Goal: Feedback & Contribution: Leave review/rating

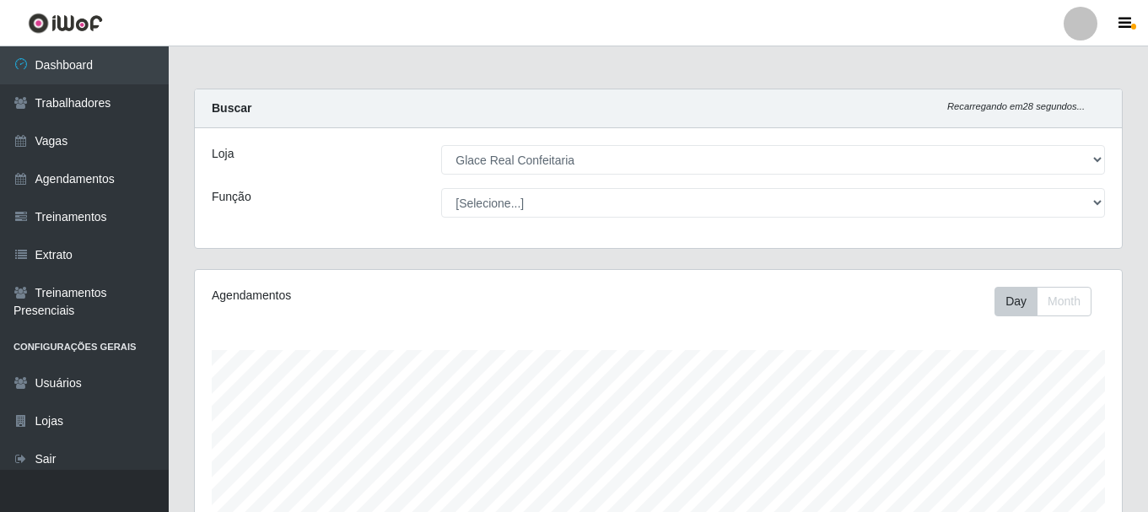
select select "445"
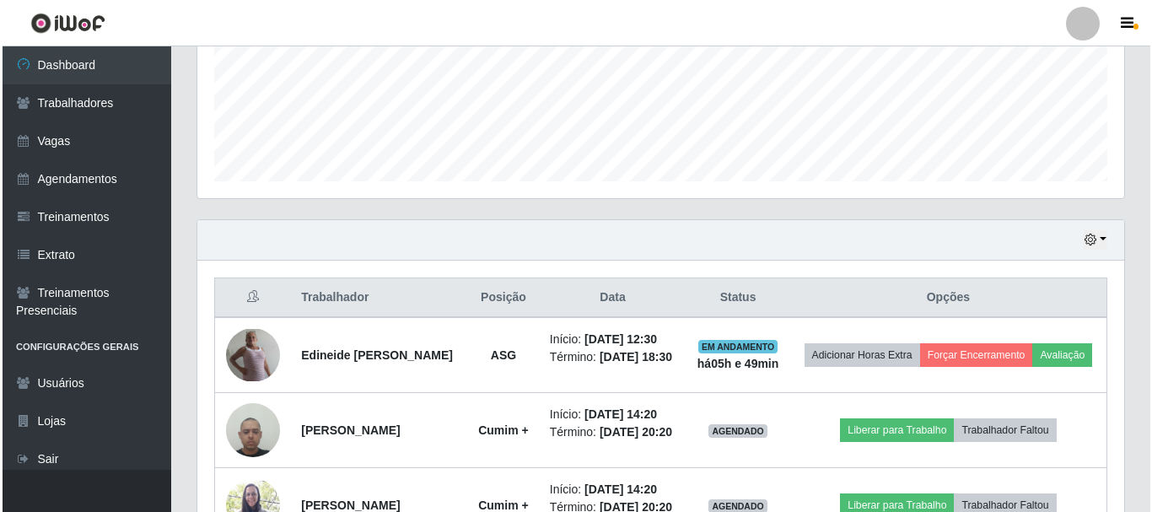
scroll to position [350, 927]
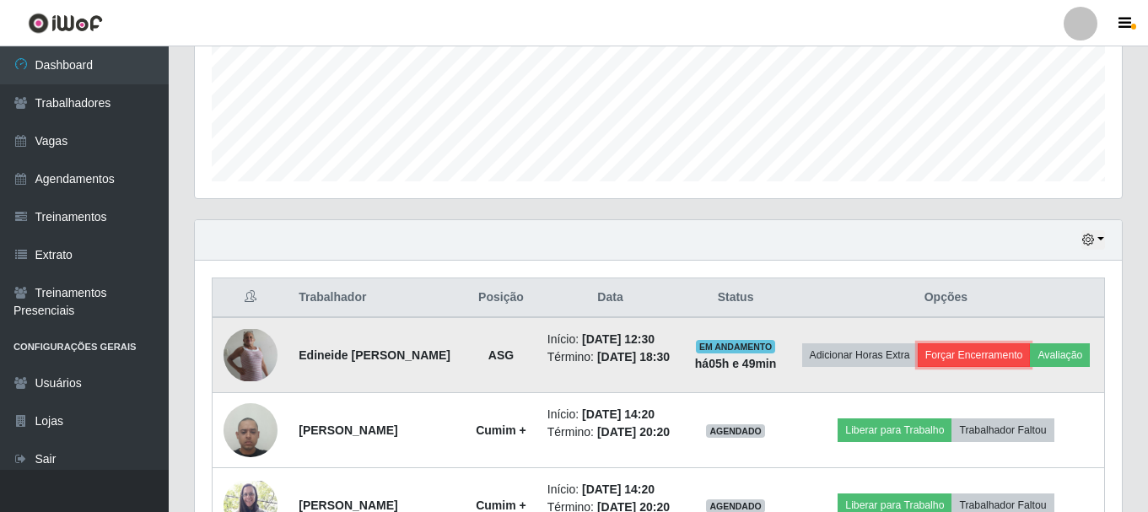
click at [1014, 362] on button "Forçar Encerramento" at bounding box center [973, 355] width 113 height 24
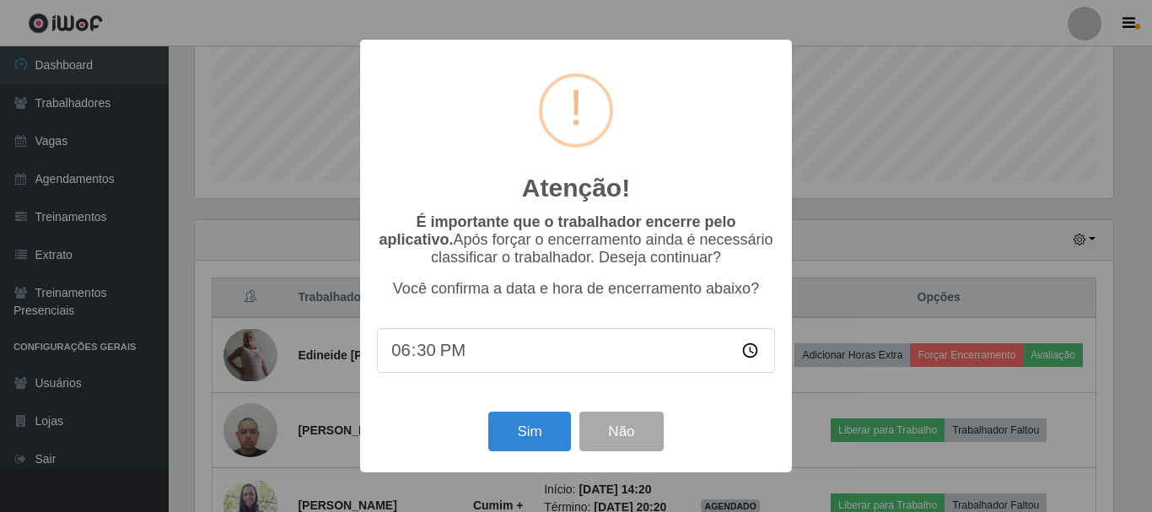
click at [418, 365] on input "18:30" at bounding box center [576, 350] width 398 height 45
type input "18:10"
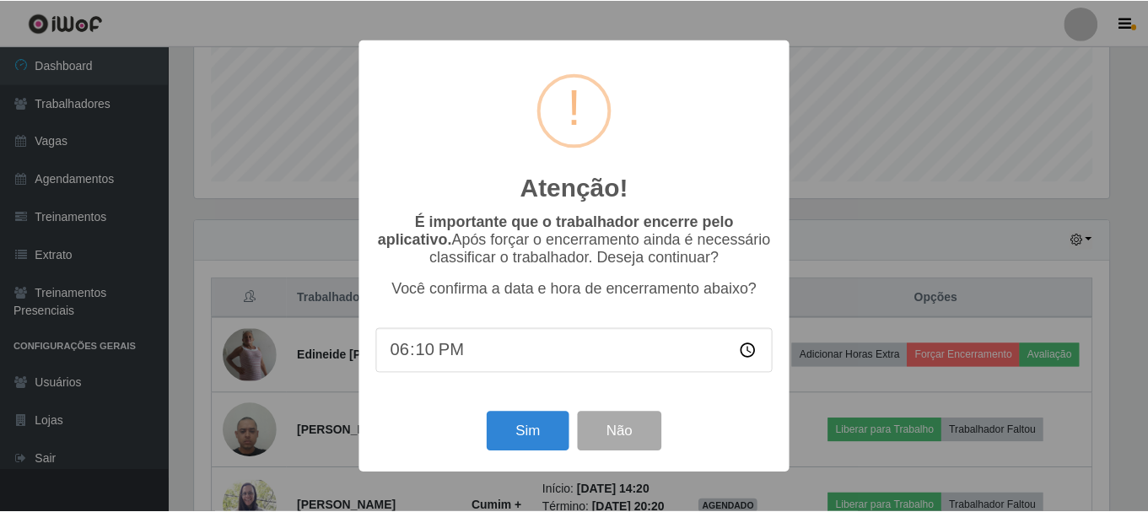
scroll to position [383, 0]
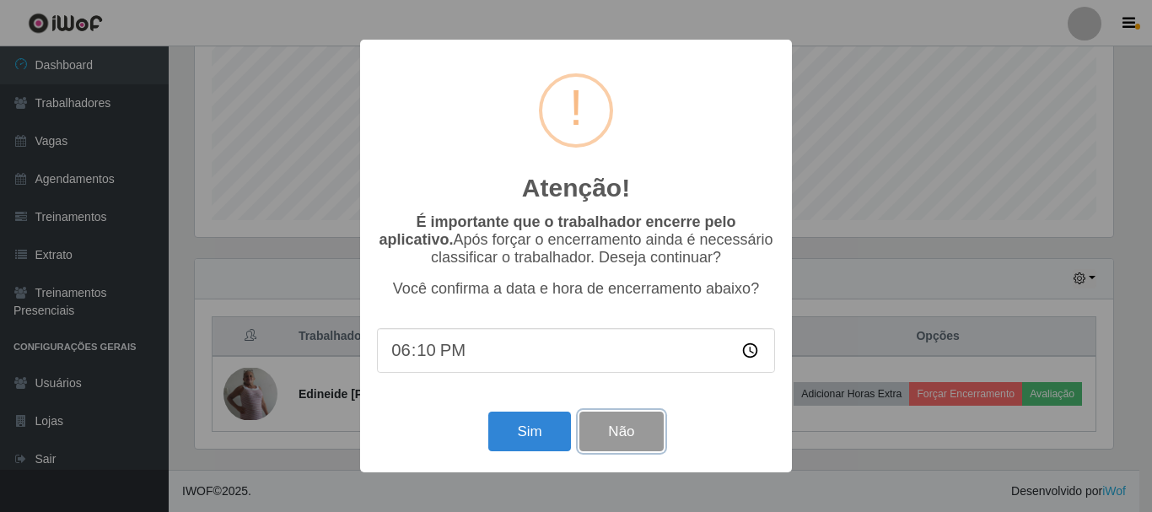
click at [605, 438] on button "Não" at bounding box center [620, 431] width 83 height 40
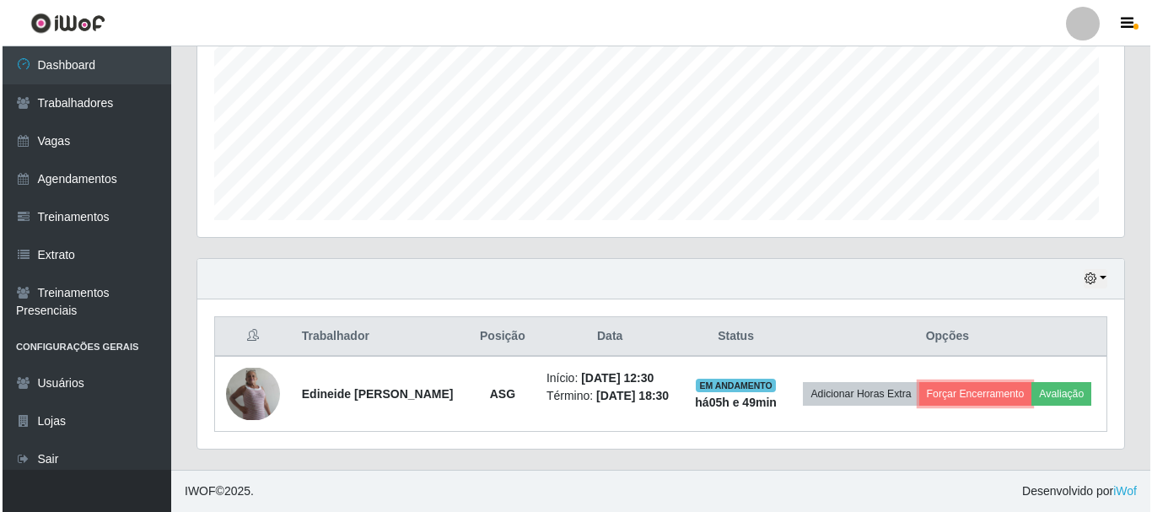
scroll to position [350, 927]
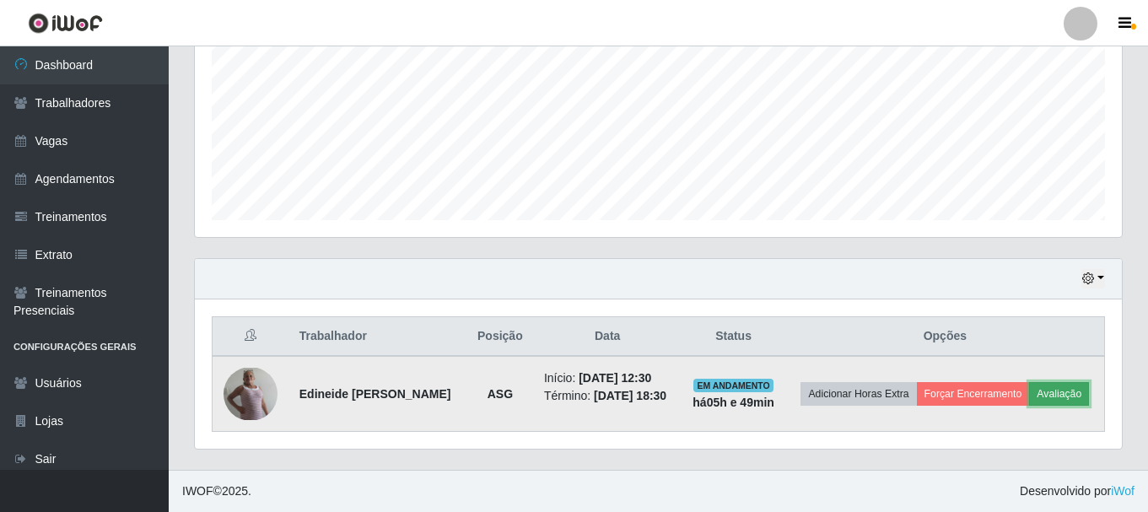
click at [1078, 395] on button "Avaliação" at bounding box center [1059, 394] width 60 height 24
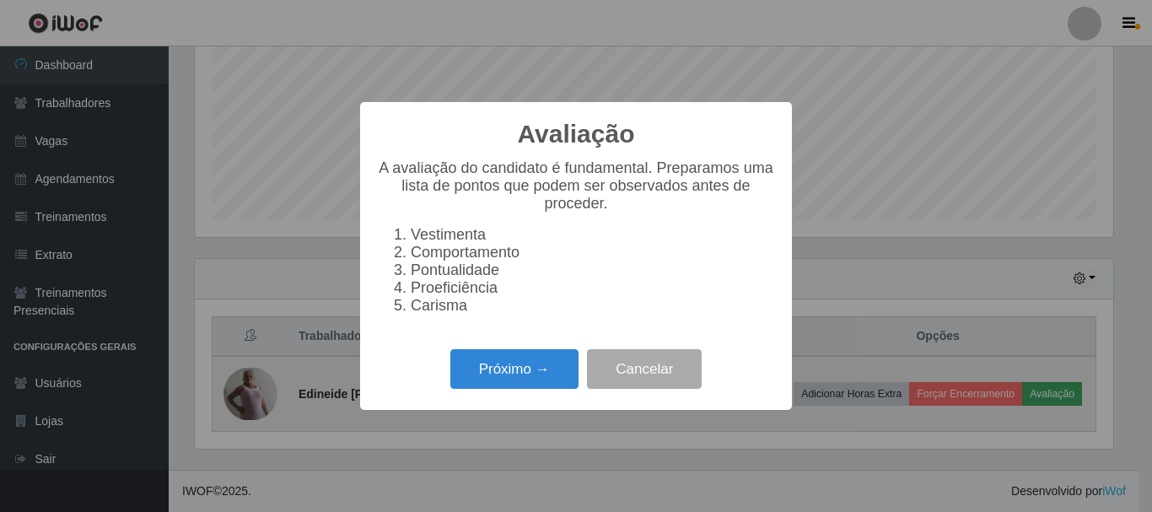
scroll to position [350, 918]
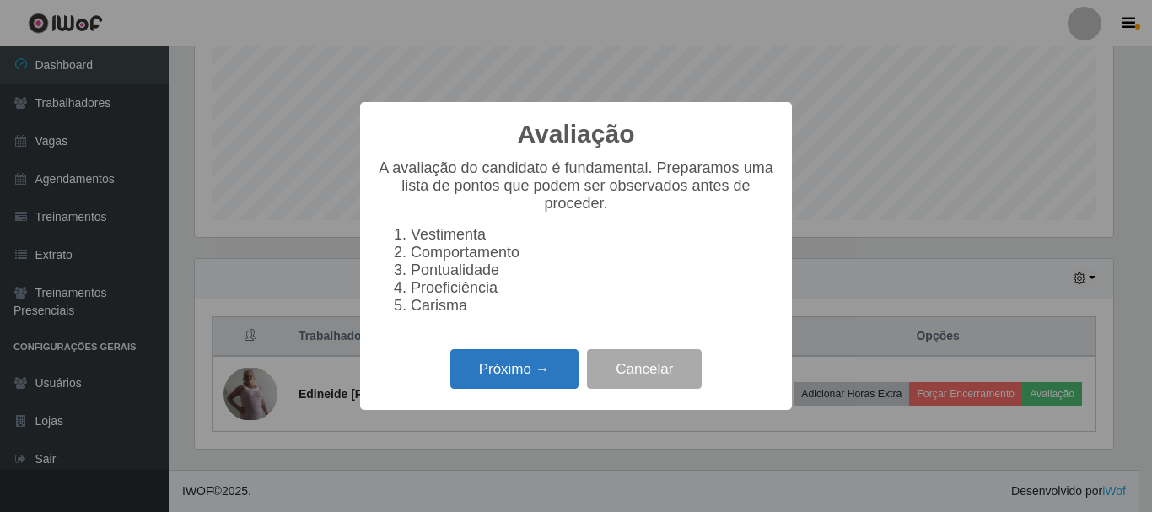
click at [527, 377] on button "Próximo →" at bounding box center [514, 369] width 128 height 40
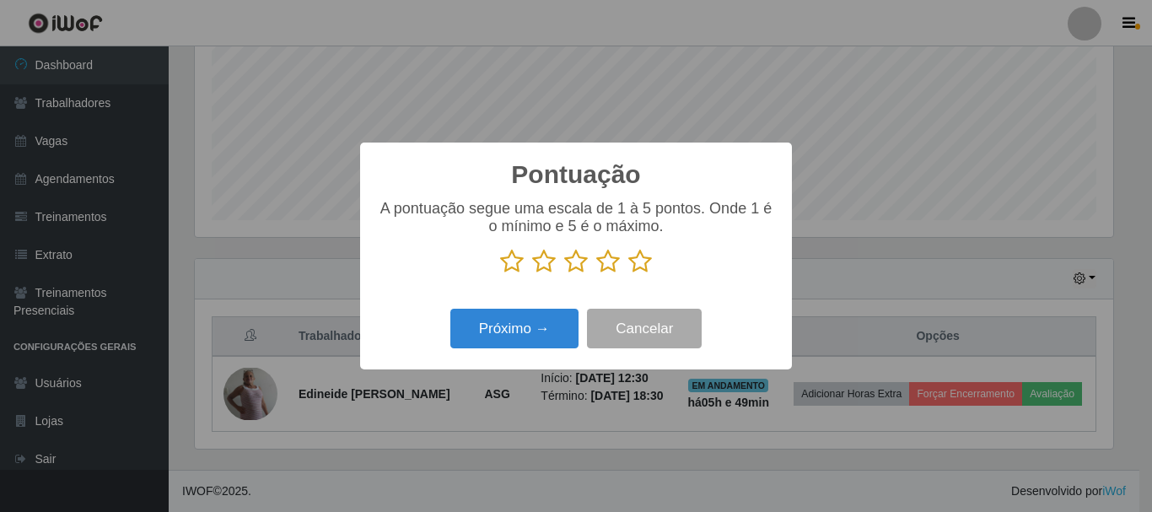
click at [573, 266] on icon at bounding box center [576, 261] width 24 height 25
click at [564, 274] on input "radio" at bounding box center [564, 274] width 0 height 0
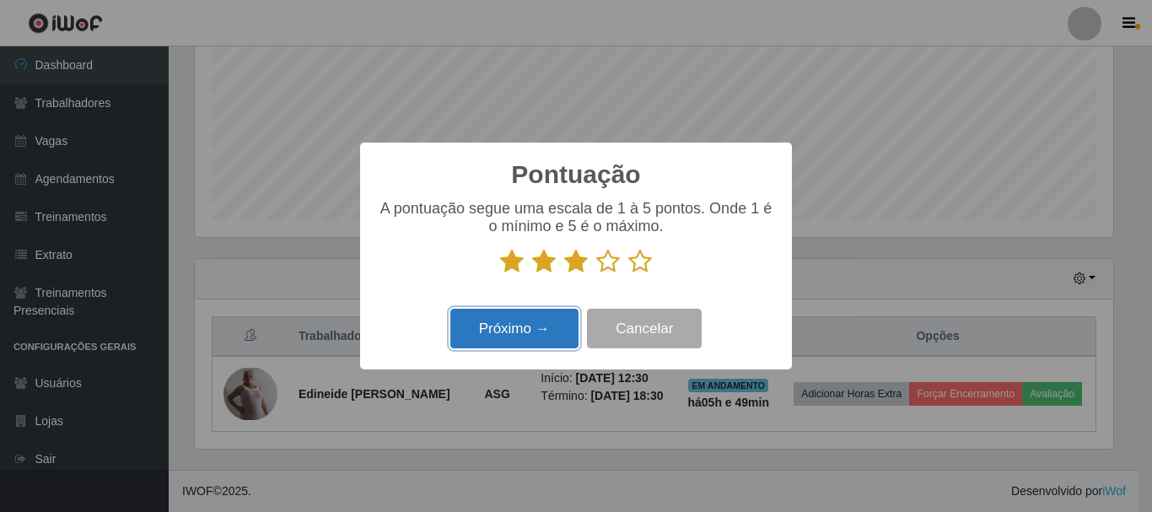
click at [529, 333] on button "Próximo →" at bounding box center [514, 329] width 128 height 40
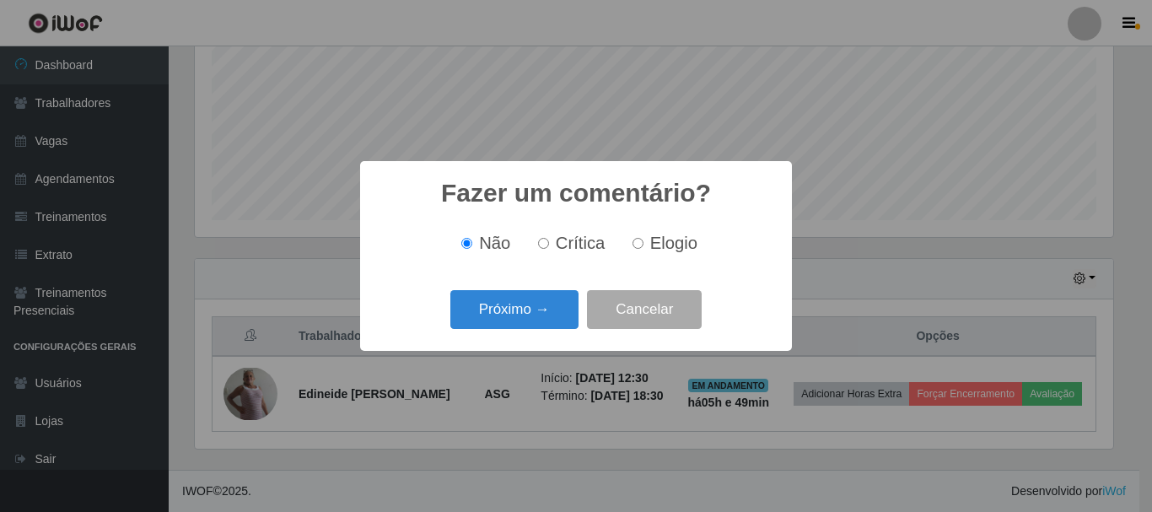
click at [570, 245] on span "Crítica" at bounding box center [581, 243] width 50 height 19
click at [549, 245] on input "Crítica" at bounding box center [543, 243] width 11 height 11
radio input "true"
click at [476, 245] on label "Não" at bounding box center [482, 243] width 56 height 19
click at [472, 245] on input "Não" at bounding box center [466, 243] width 11 height 11
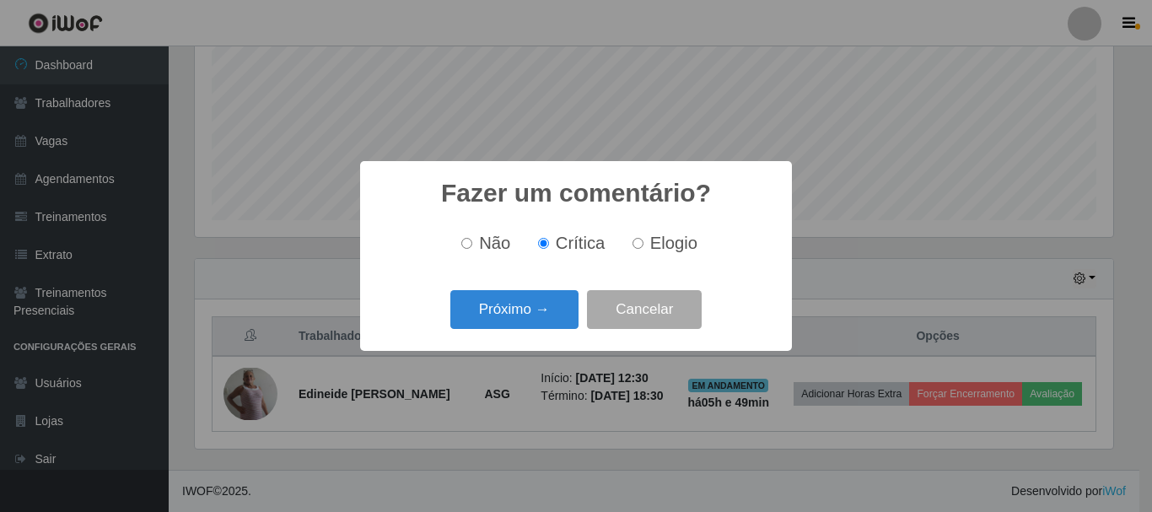
radio input "true"
click at [536, 304] on button "Próximo →" at bounding box center [514, 310] width 128 height 40
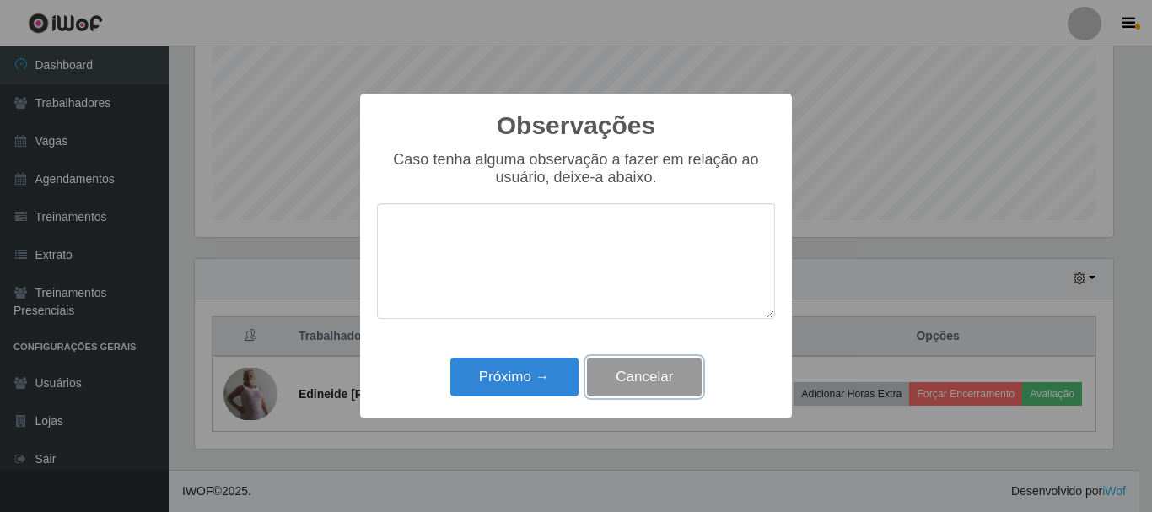
click at [647, 382] on button "Cancelar" at bounding box center [644, 378] width 115 height 40
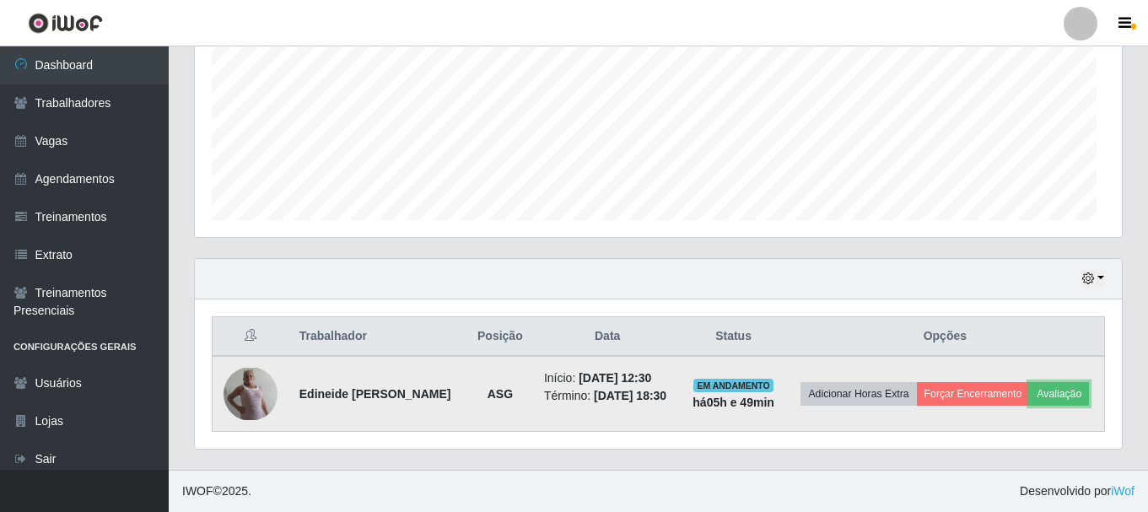
scroll to position [350, 927]
click at [1051, 399] on button "Avaliação" at bounding box center [1059, 394] width 60 height 24
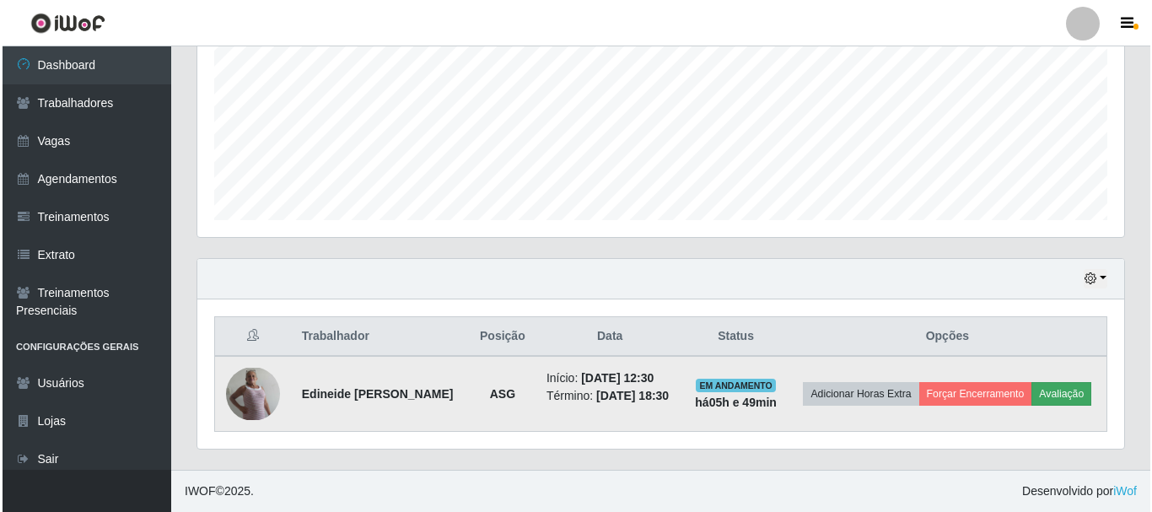
scroll to position [350, 918]
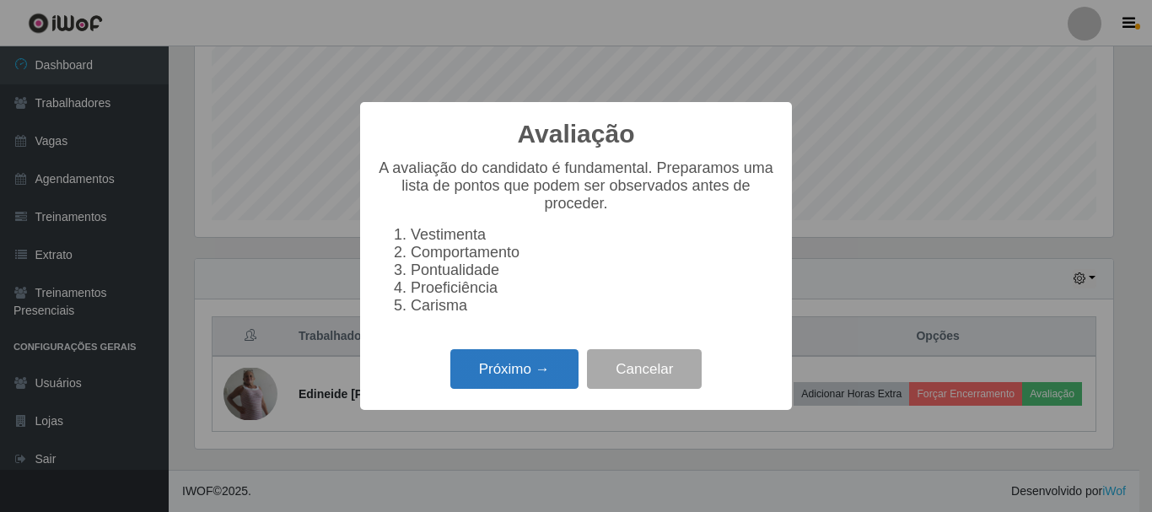
click at [540, 376] on button "Próximo →" at bounding box center [514, 369] width 128 height 40
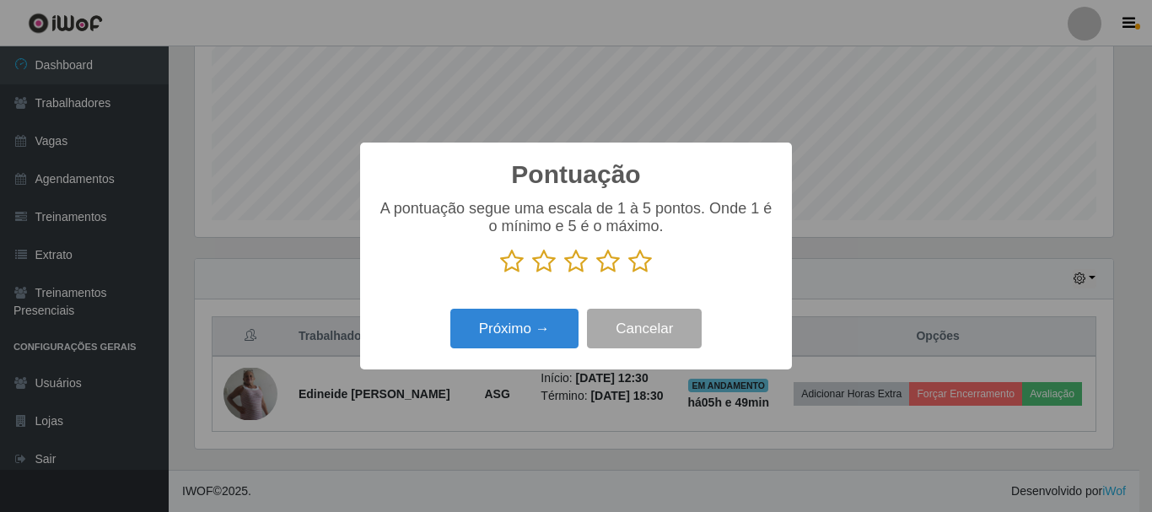
scroll to position [842845, 842276]
click at [637, 266] on icon at bounding box center [640, 261] width 24 height 25
click at [628, 274] on input "radio" at bounding box center [628, 274] width 0 height 0
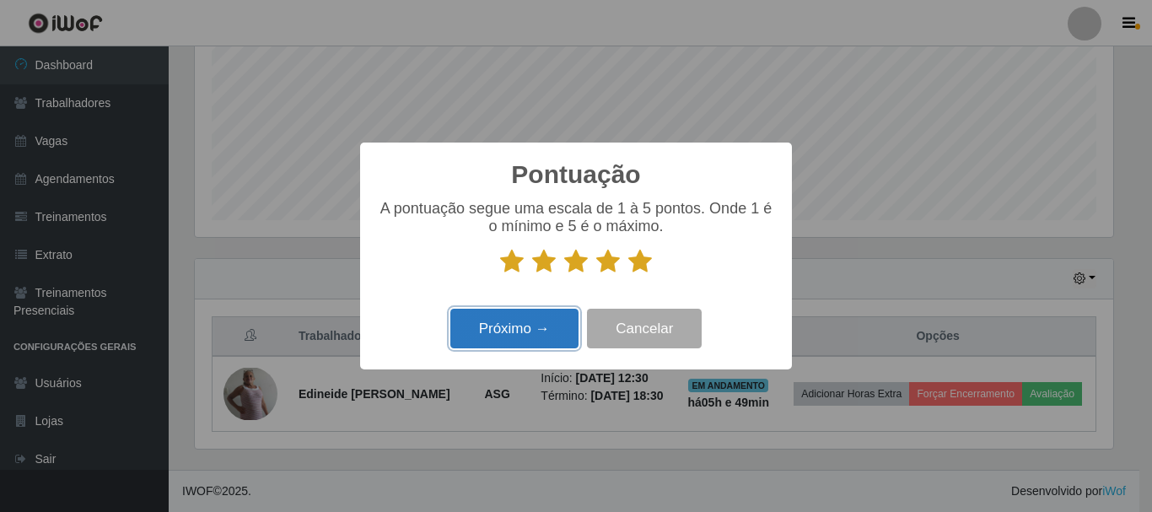
click at [530, 331] on button "Próximo →" at bounding box center [514, 329] width 128 height 40
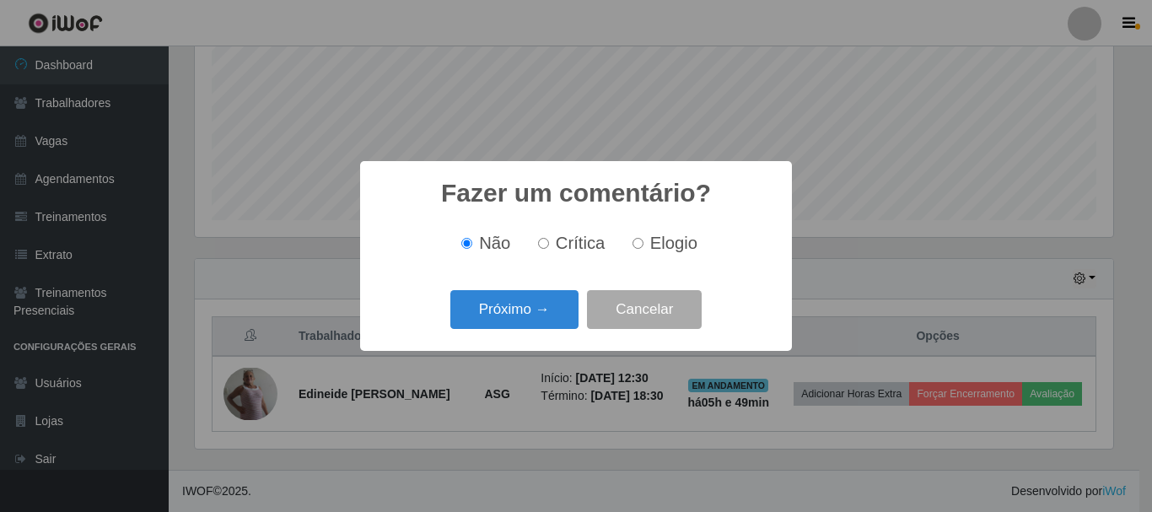
click at [567, 249] on span "Crítica" at bounding box center [581, 243] width 50 height 19
click at [549, 249] on input "Crítica" at bounding box center [543, 243] width 11 height 11
radio input "true"
click at [557, 314] on button "Próximo →" at bounding box center [514, 310] width 128 height 40
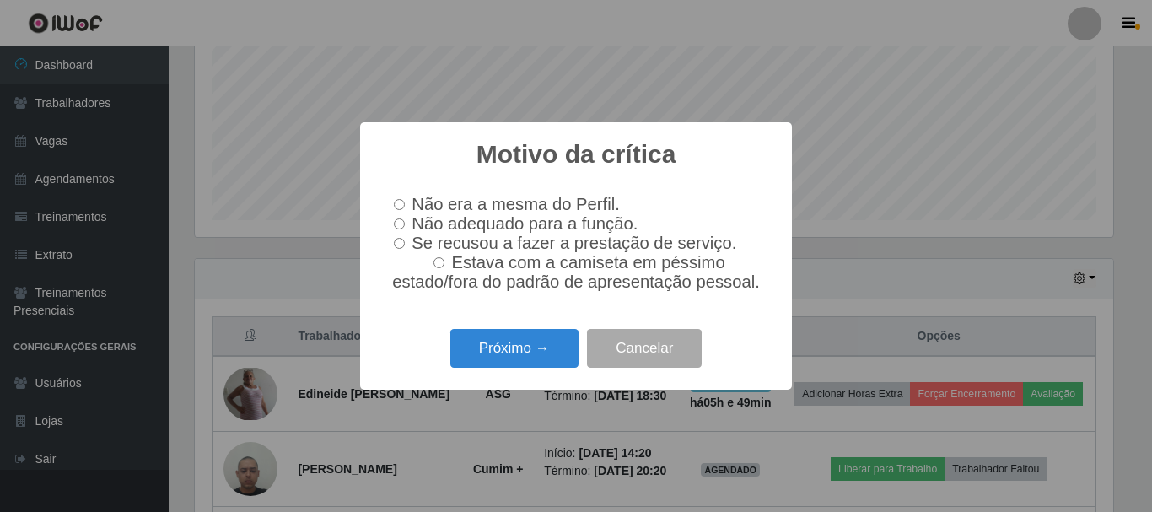
click at [405, 245] on input "Se recusou a fazer a prestação de serviço." at bounding box center [399, 243] width 11 height 11
radio input "true"
click at [405, 245] on input "Se recusou a fazer a prestação de serviço." at bounding box center [399, 243] width 11 height 11
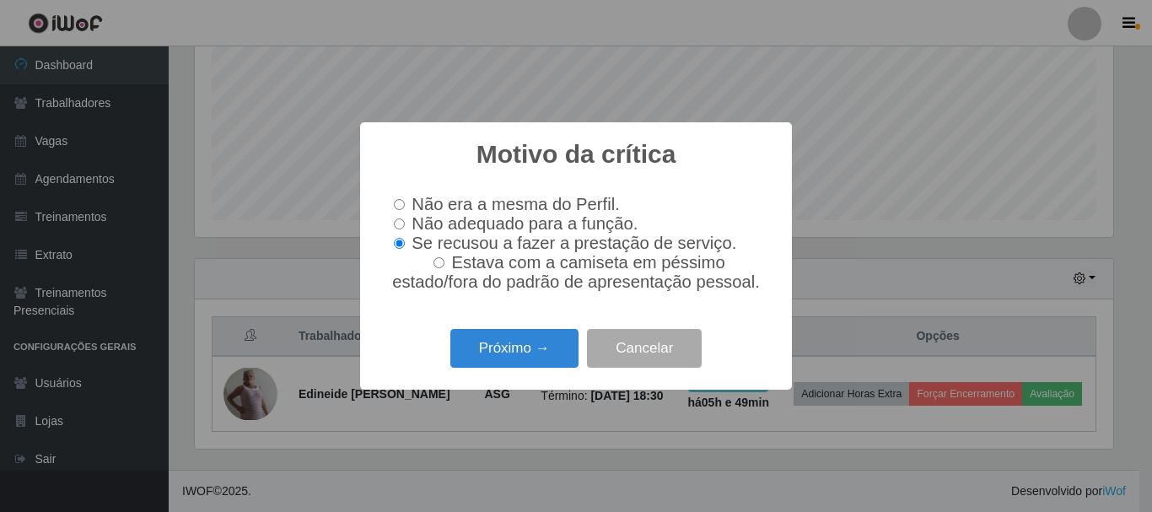
click at [401, 247] on input "Se recusou a fazer a prestação de serviço." at bounding box center [399, 243] width 11 height 11
click at [501, 364] on button "Próximo →" at bounding box center [514, 349] width 128 height 40
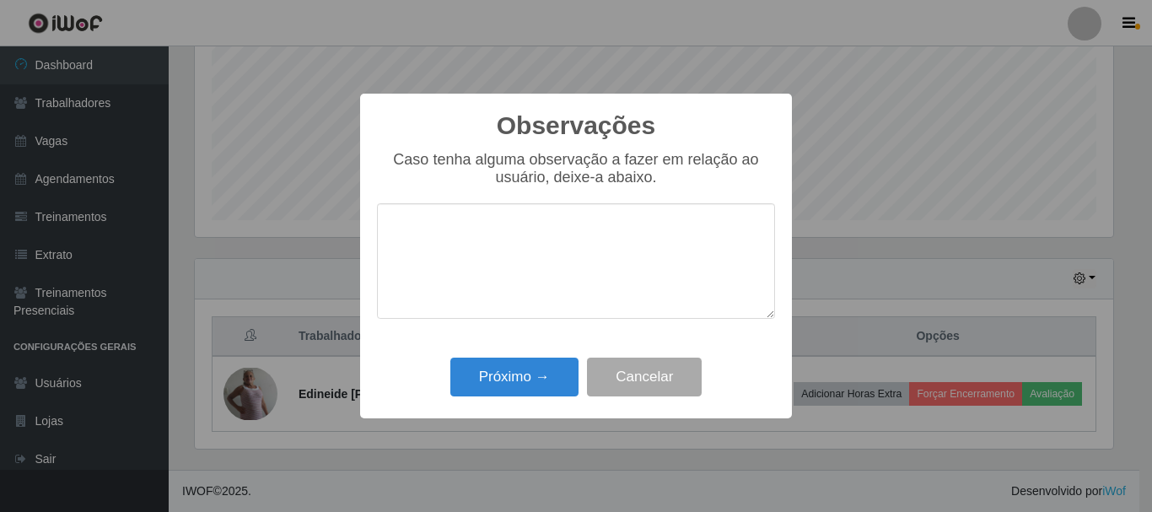
click at [514, 267] on textarea at bounding box center [576, 261] width 398 height 116
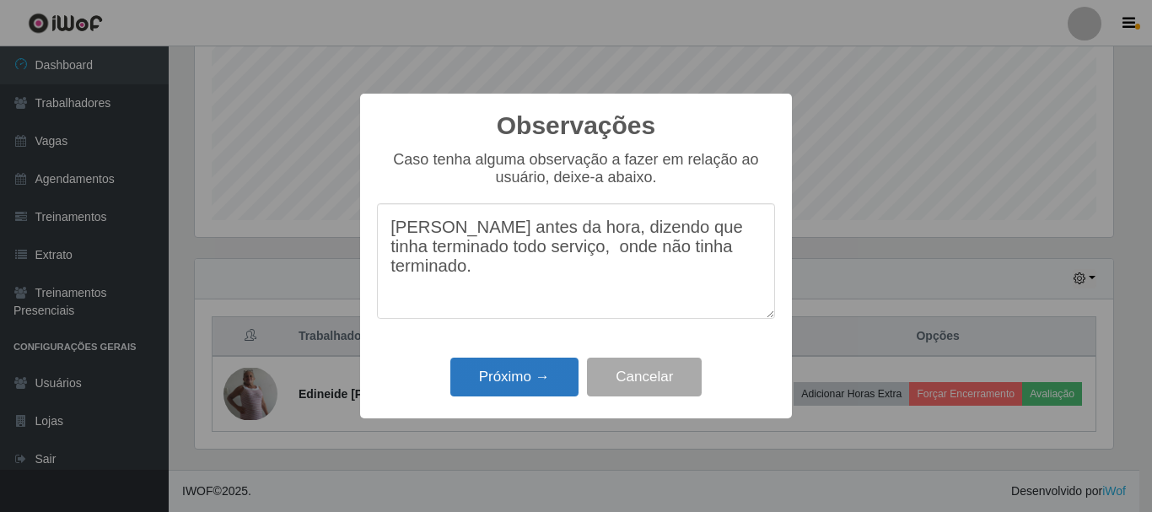
type textarea "[PERSON_NAME] antes da hora, dizendo que tinha terminado todo serviço, onde não…"
click at [551, 374] on button "Próximo →" at bounding box center [514, 378] width 128 height 40
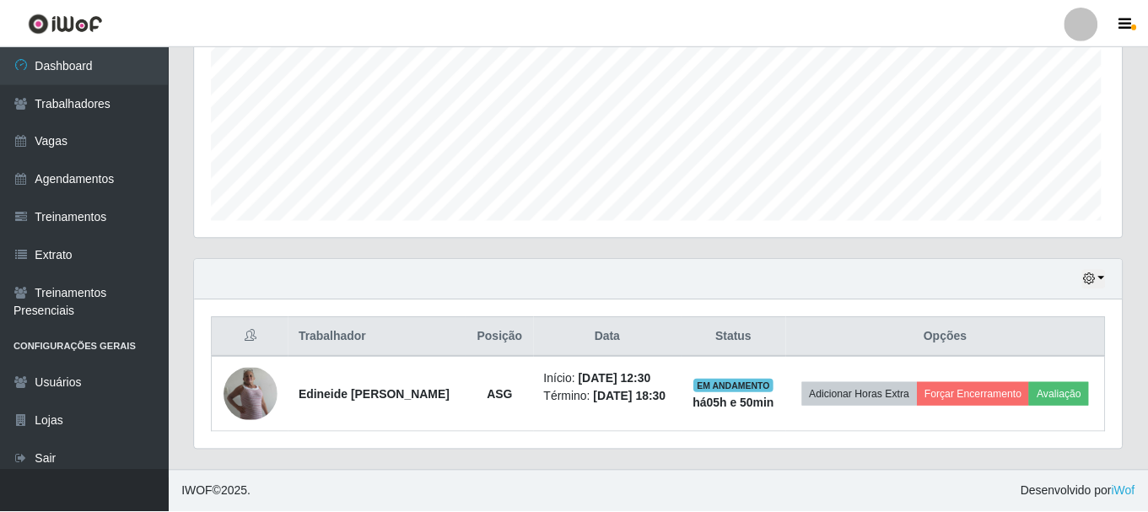
scroll to position [350, 927]
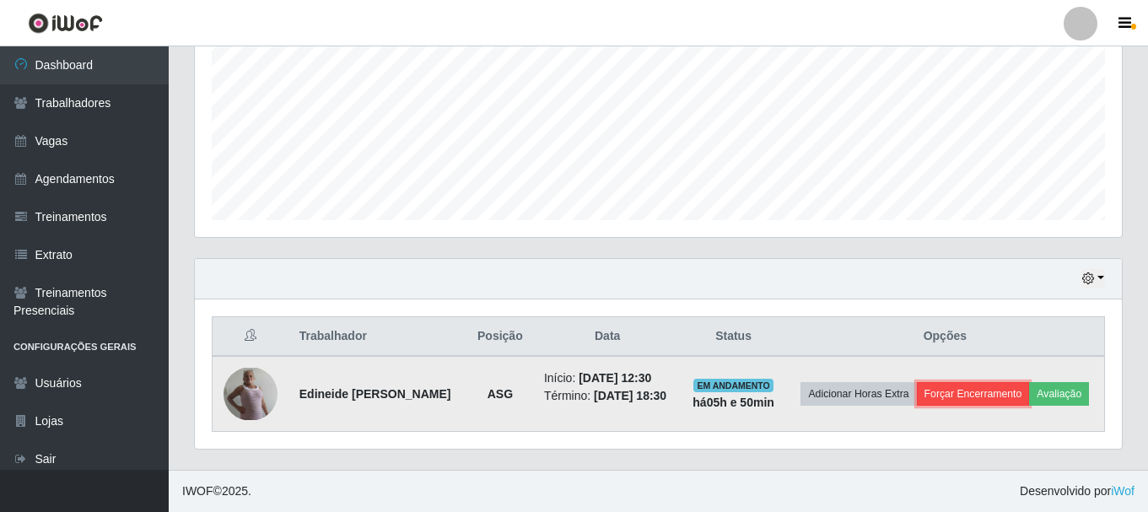
click at [988, 399] on button "Forçar Encerramento" at bounding box center [973, 394] width 113 height 24
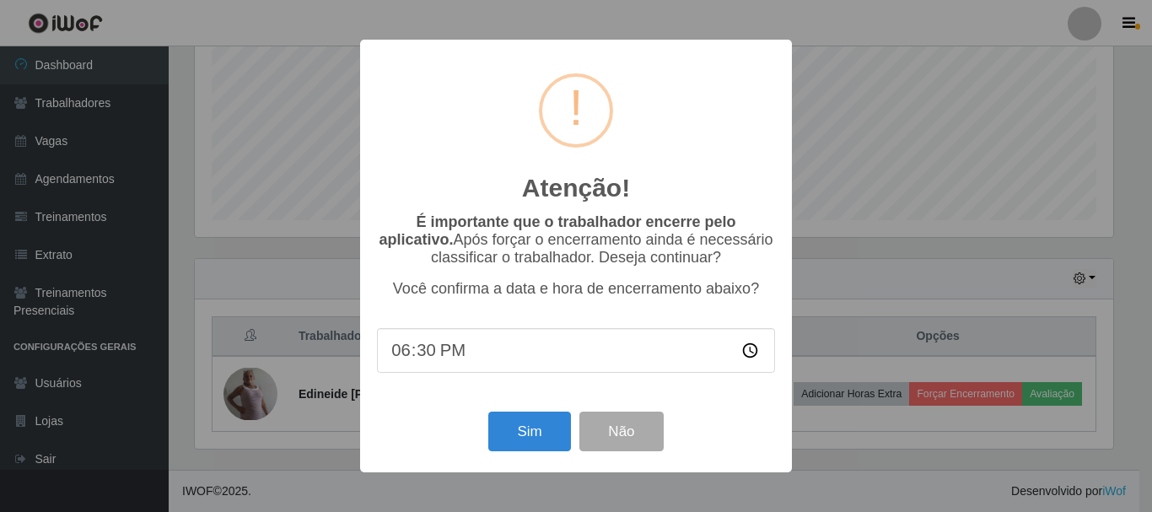
click at [418, 363] on input "18:30" at bounding box center [576, 350] width 398 height 45
type input "18:10"
click at [525, 433] on button "Sim" at bounding box center [529, 431] width 82 height 40
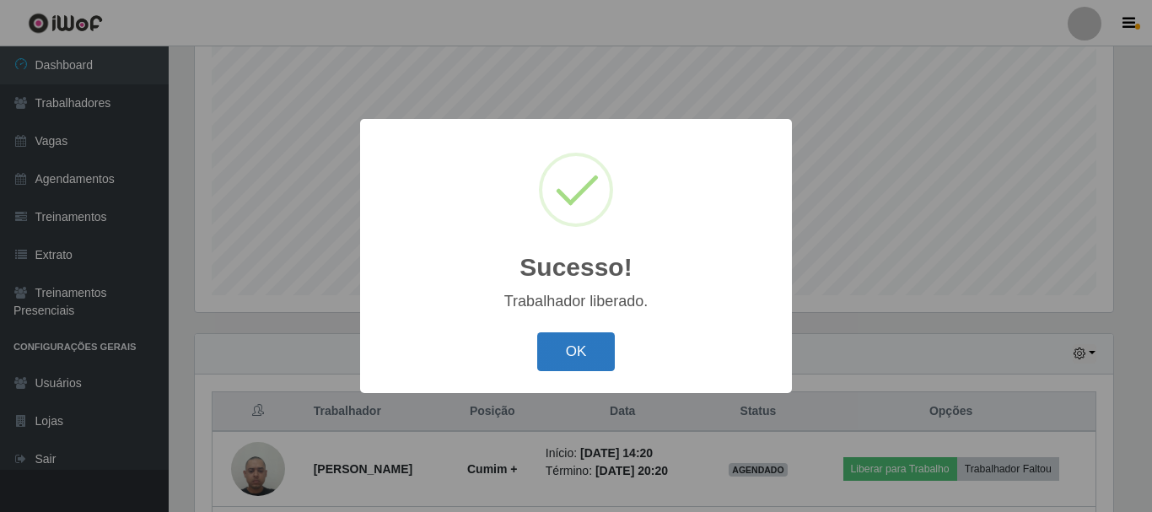
click at [585, 351] on button "OK" at bounding box center [576, 352] width 78 height 40
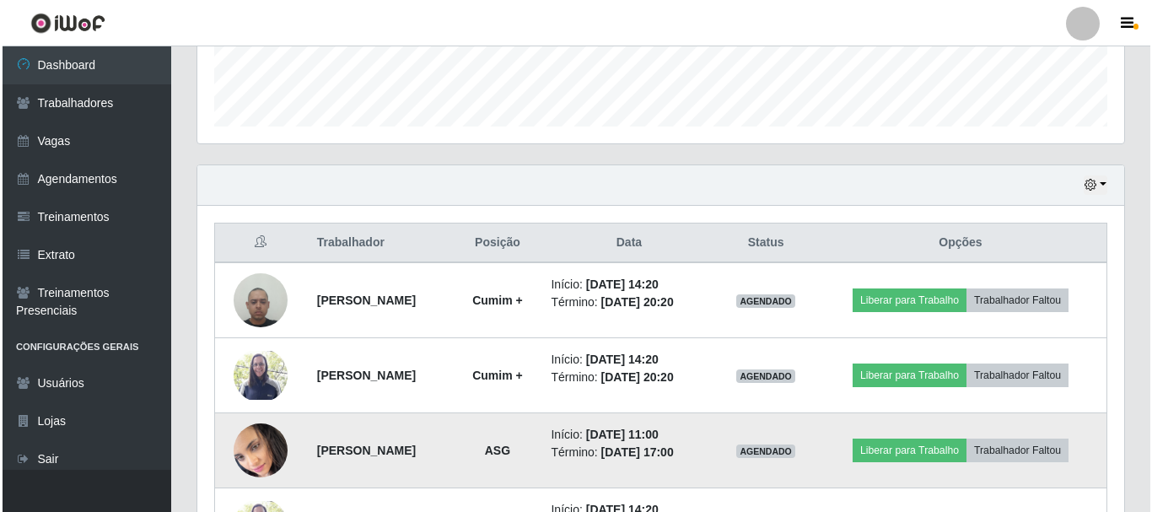
scroll to position [561, 0]
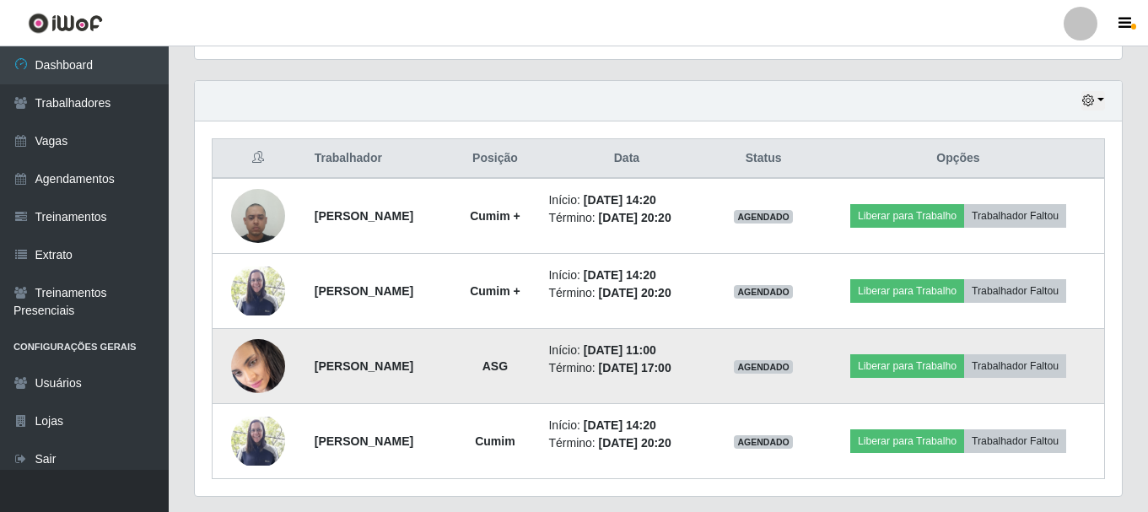
click at [235, 360] on img at bounding box center [258, 365] width 54 height 59
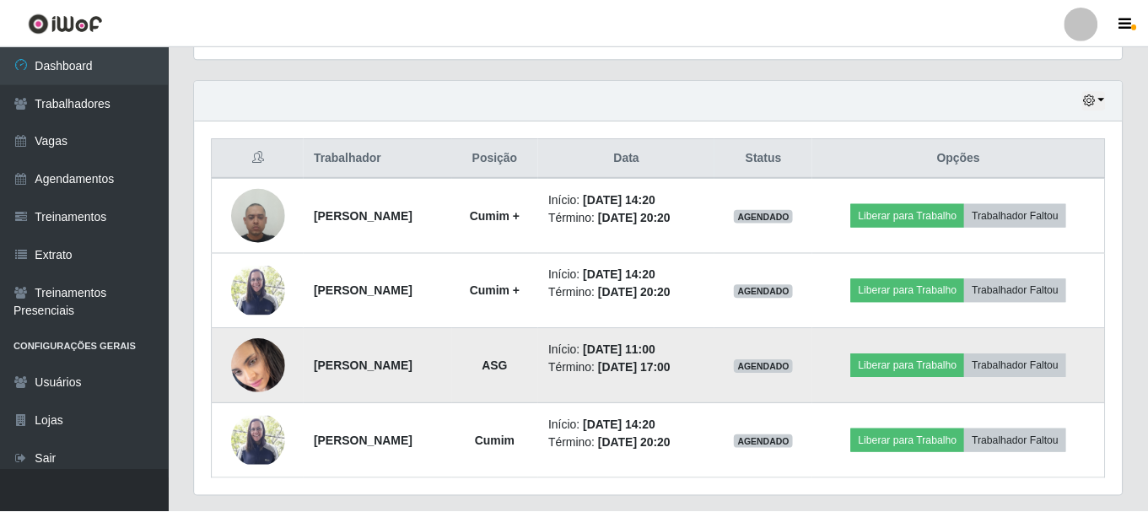
scroll to position [350, 918]
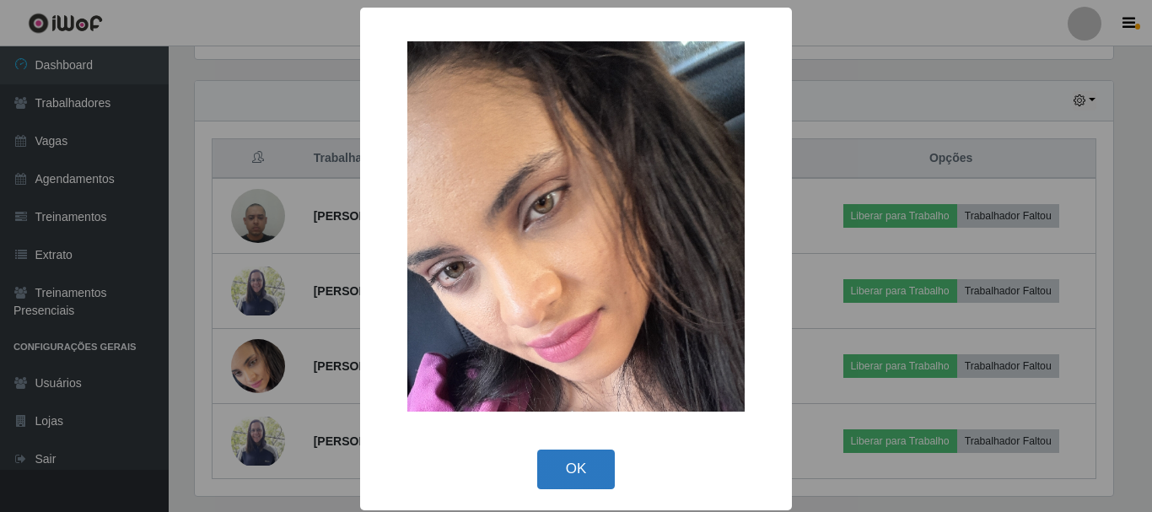
click at [541, 466] on button "OK" at bounding box center [576, 469] width 78 height 40
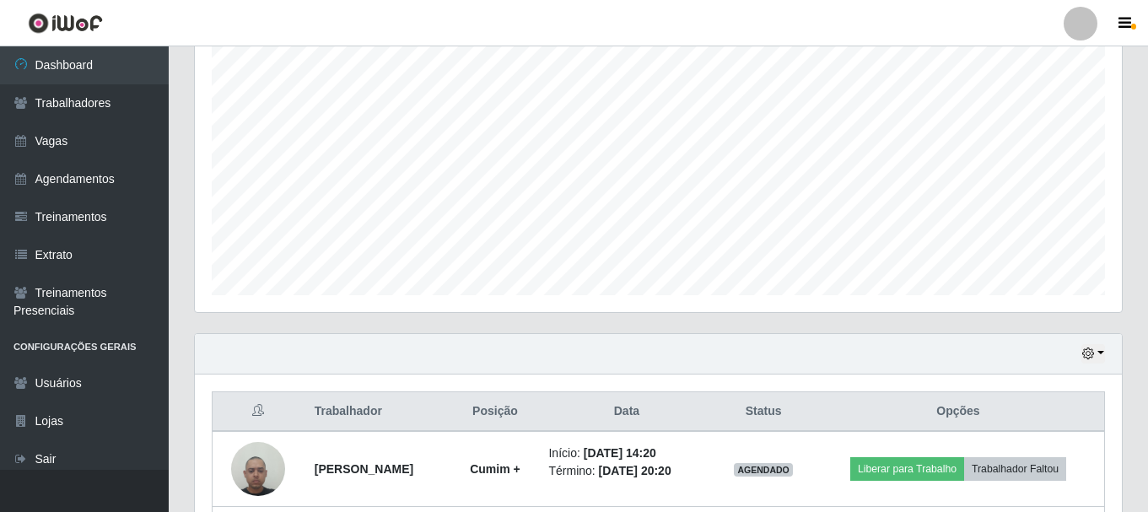
scroll to position [561, 0]
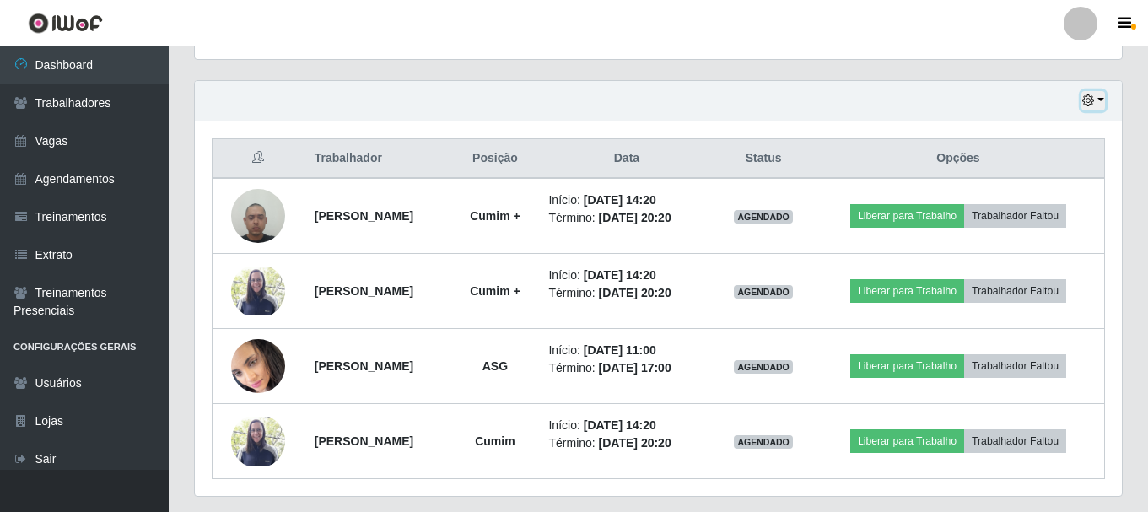
click at [1096, 95] on button "button" at bounding box center [1093, 100] width 24 height 19
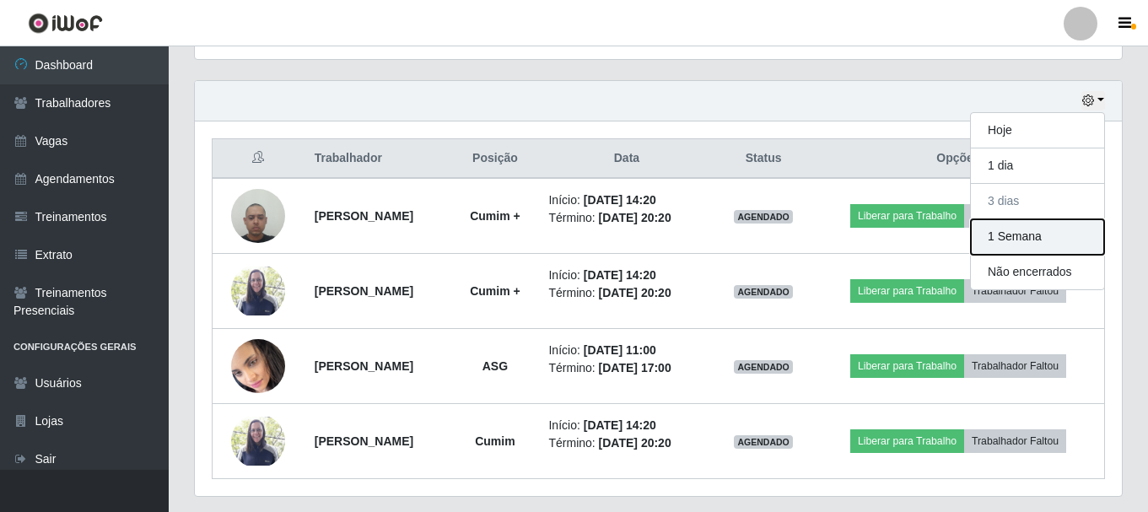
click at [1045, 241] on button "1 Semana" at bounding box center [1037, 236] width 133 height 35
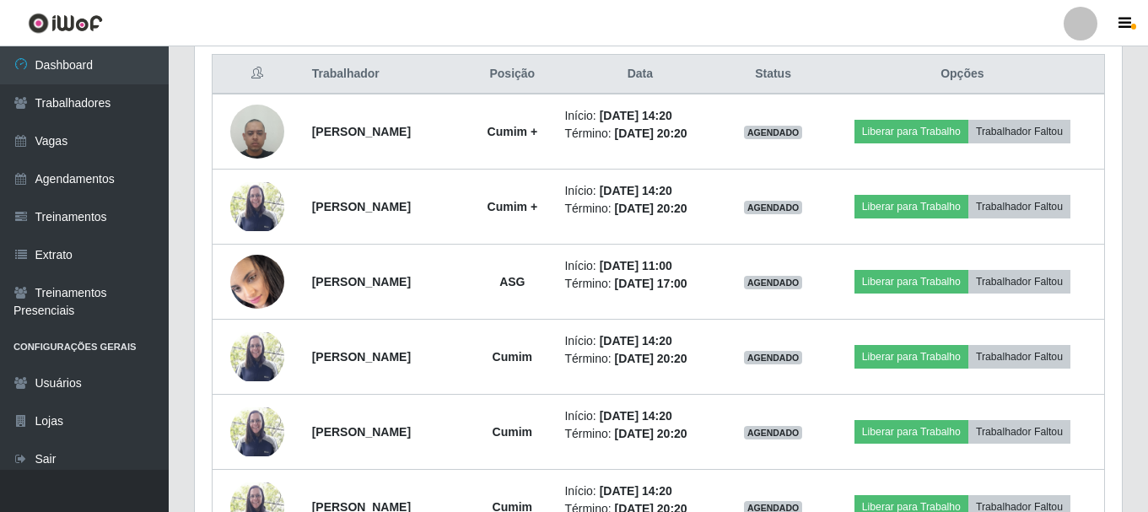
scroll to position [308, 0]
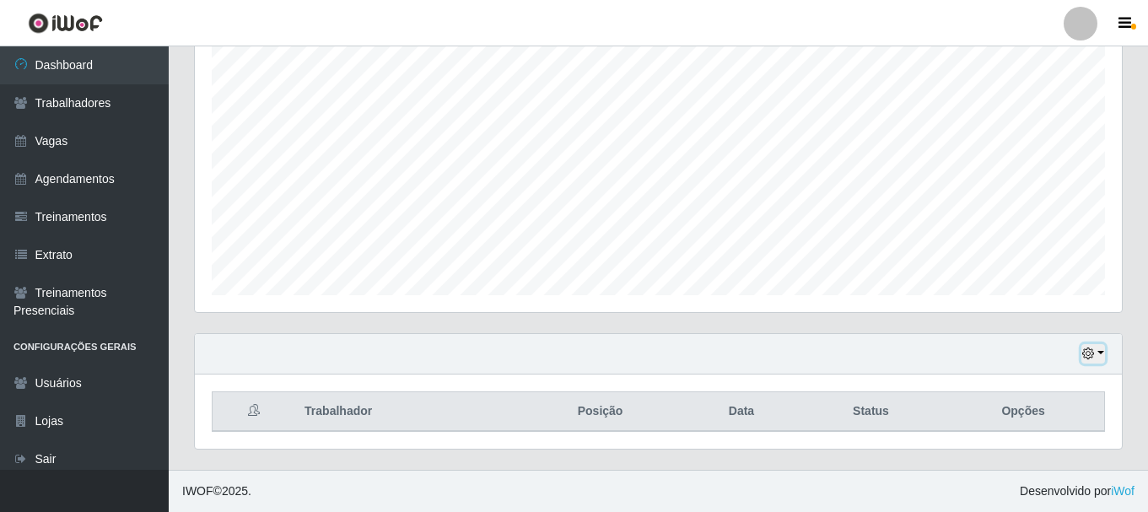
click at [1103, 361] on button "button" at bounding box center [1093, 353] width 24 height 19
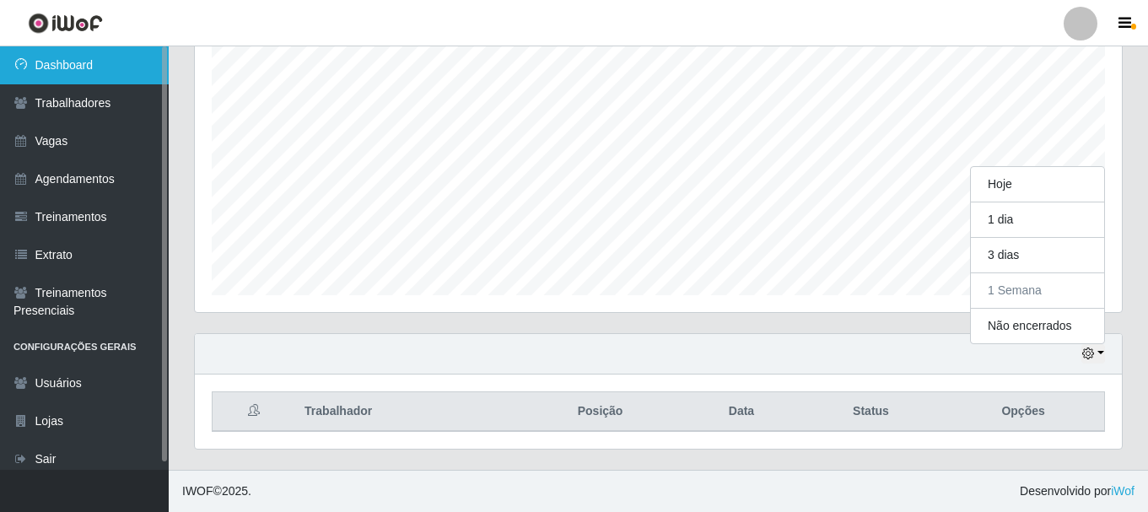
click at [95, 69] on link "Dashboard" at bounding box center [84, 65] width 169 height 38
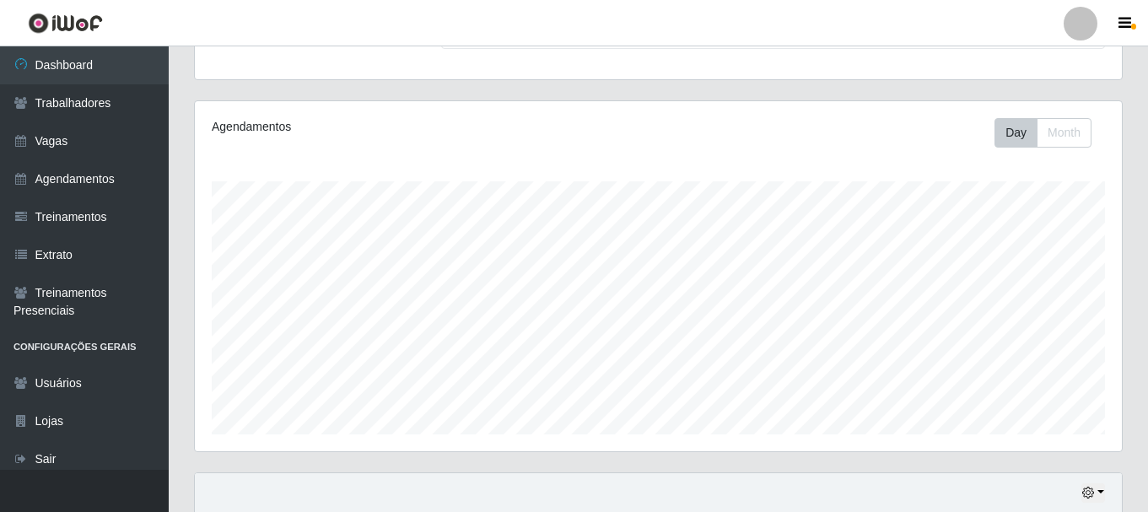
scroll to position [0, 0]
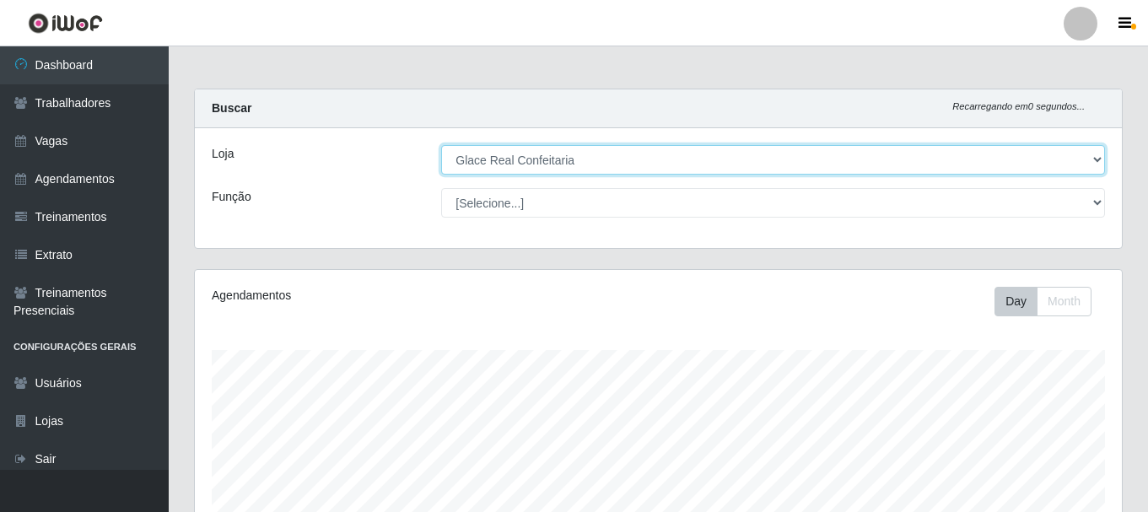
drag, startPoint x: 750, startPoint y: 159, endPoint x: 733, endPoint y: 174, distance: 22.1
click at [750, 159] on select "[Selecione...] Glace Real Confeitaria" at bounding box center [773, 160] width 664 height 30
click at [441, 145] on select "[Selecione...] Glace Real Confeitaria" at bounding box center [773, 160] width 664 height 30
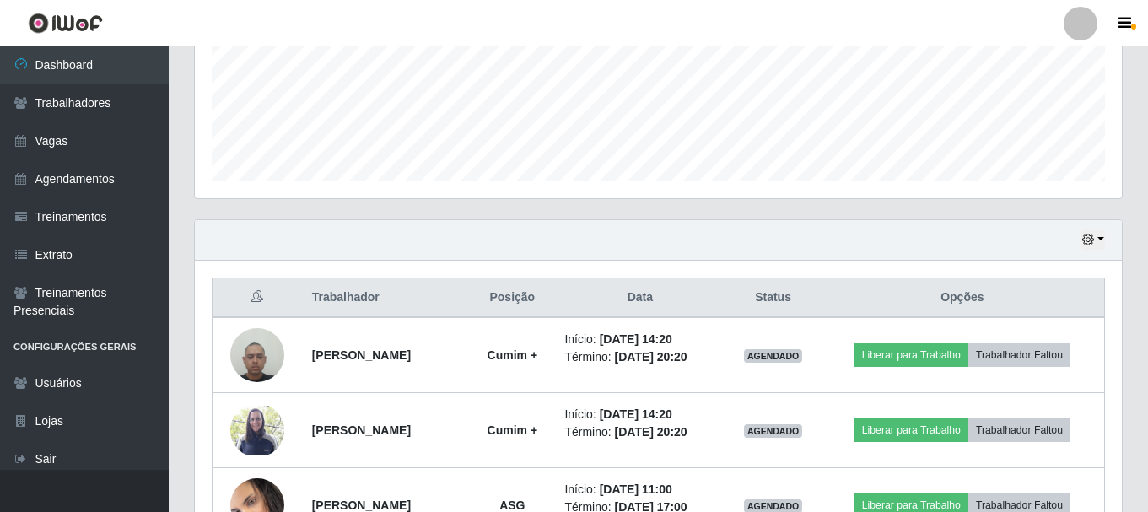
click at [1108, 242] on div "Hoje 1 dia 3 dias 1 Semana Não encerrados" at bounding box center [658, 240] width 927 height 40
click at [1101, 240] on button "button" at bounding box center [1093, 239] width 24 height 19
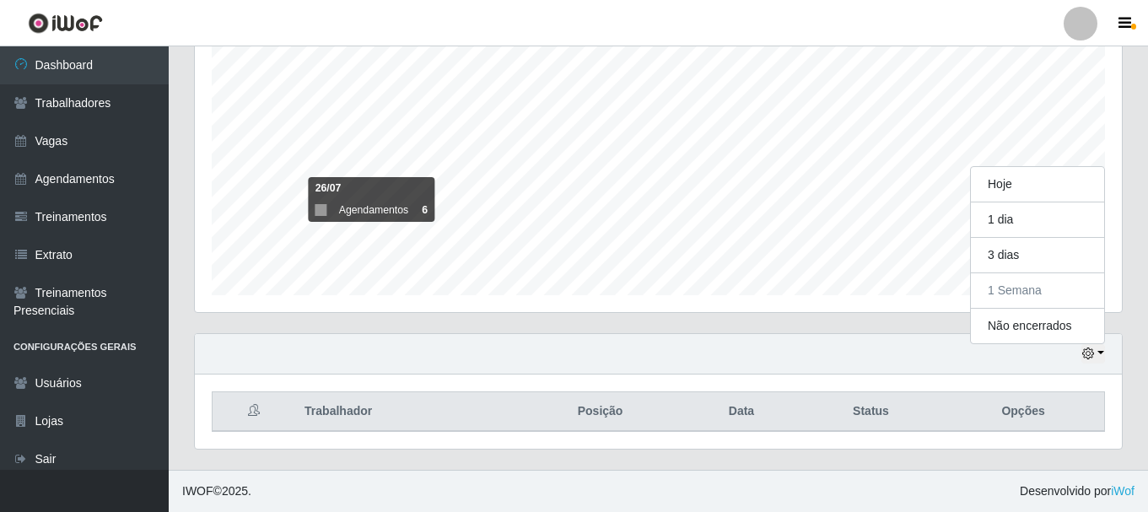
scroll to position [842845, 842268]
click at [1142, 404] on div "Carregando... Buscar Recarregando em 20 segundos... Loja [Selecione...] Glace R…" at bounding box center [658, 125] width 979 height 689
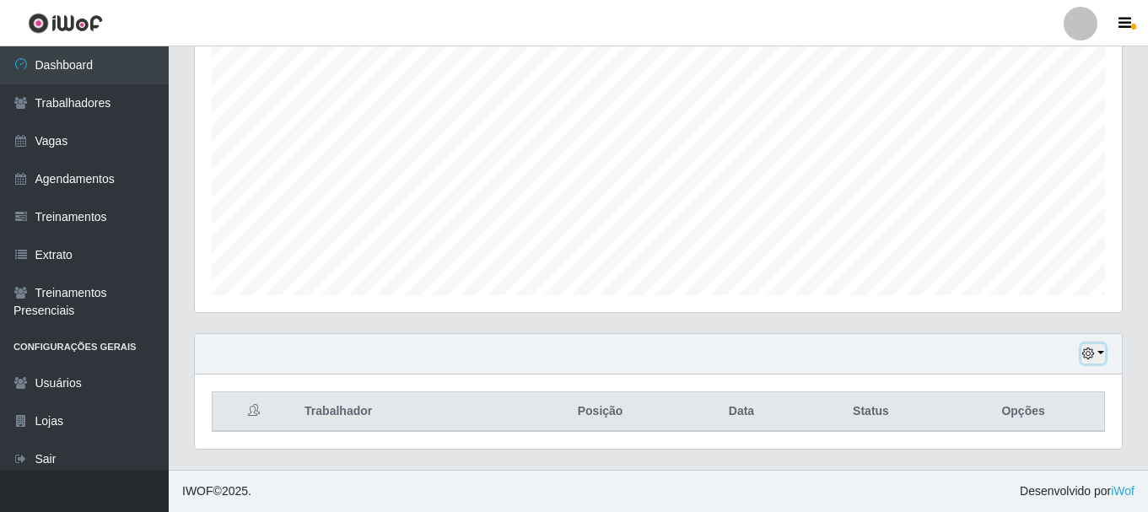
click at [1093, 350] on icon "button" at bounding box center [1088, 353] width 12 height 12
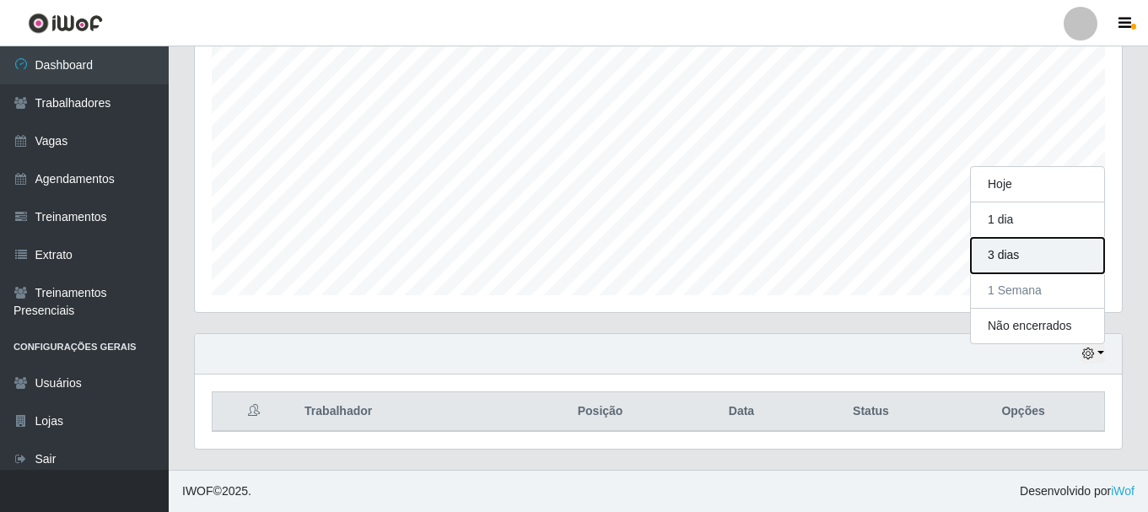
click at [1039, 267] on button "3 dias" at bounding box center [1037, 255] width 133 height 35
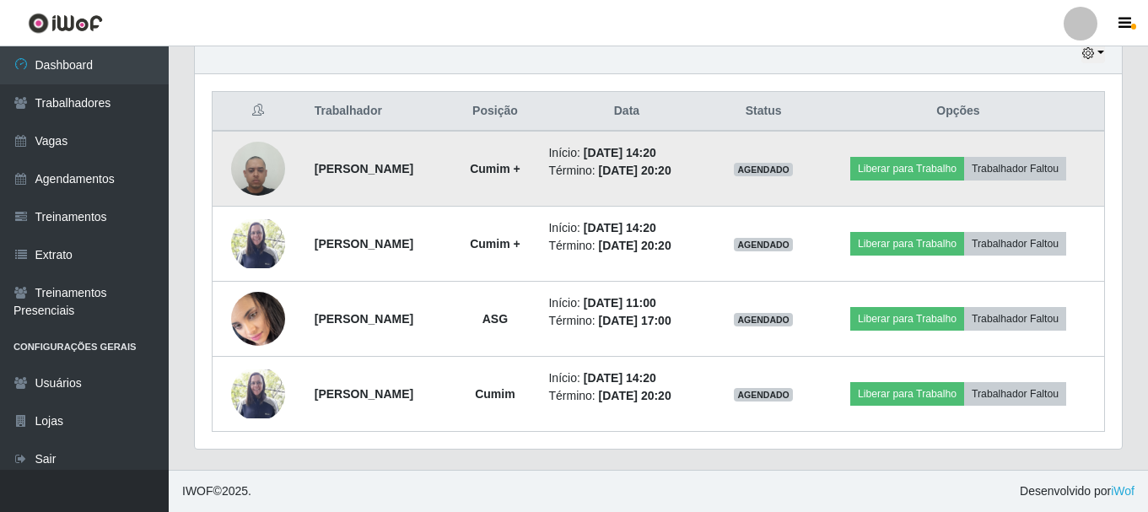
scroll to position [524, 0]
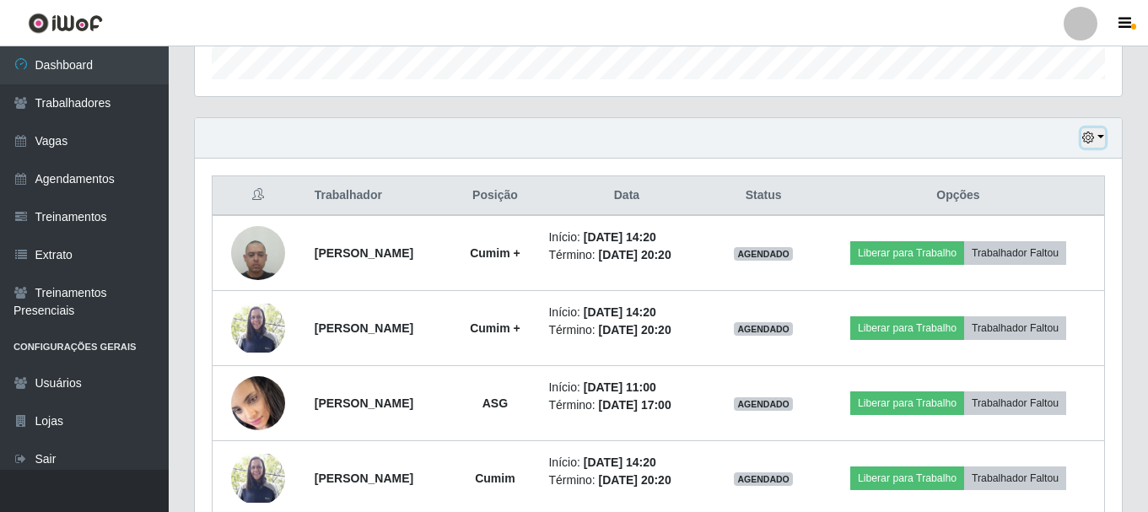
click at [1103, 133] on button "button" at bounding box center [1093, 137] width 24 height 19
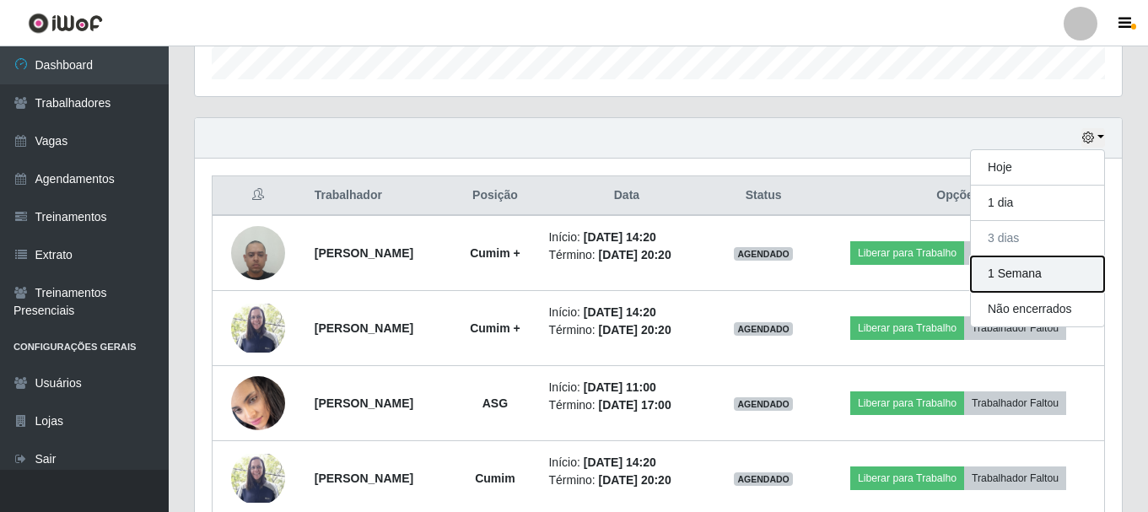
click at [1062, 268] on button "1 Semana" at bounding box center [1037, 273] width 133 height 35
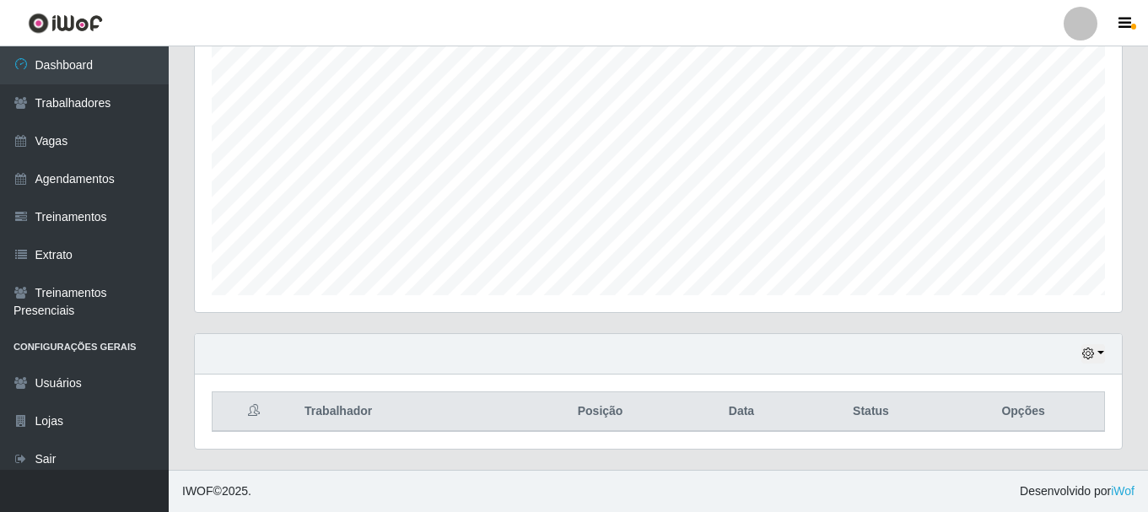
scroll to position [308, 0]
